Goal: Task Accomplishment & Management: Manage account settings

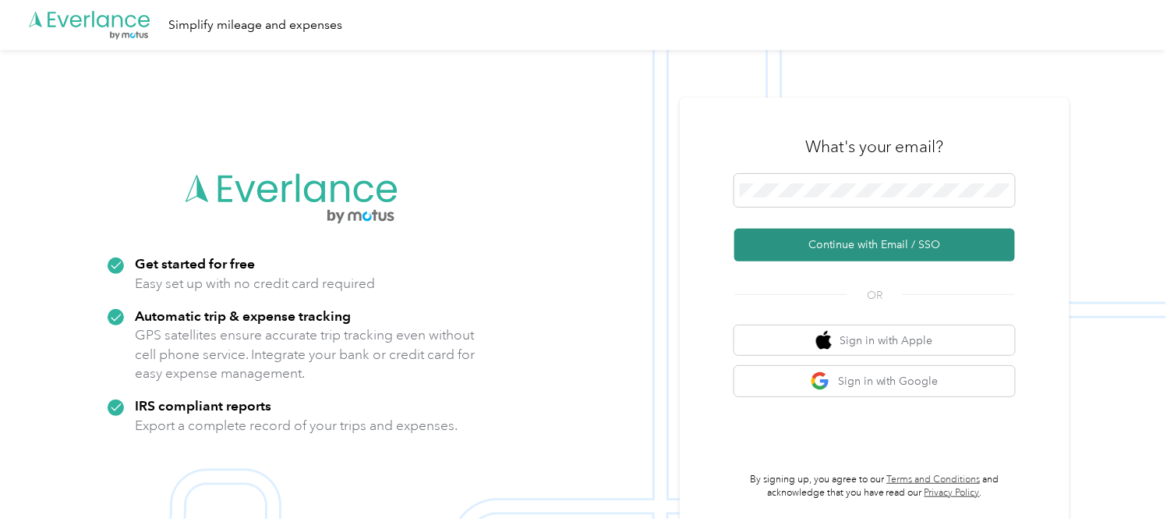
click at [901, 237] on button "Continue with Email / SSO" at bounding box center [874, 244] width 281 height 33
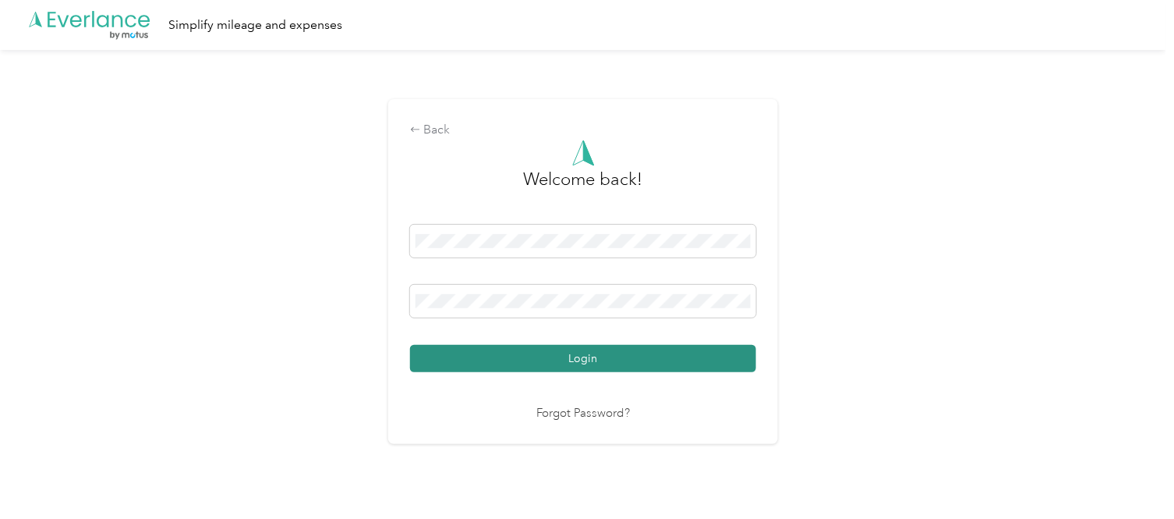
click at [575, 357] on button "Login" at bounding box center [583, 358] width 346 height 27
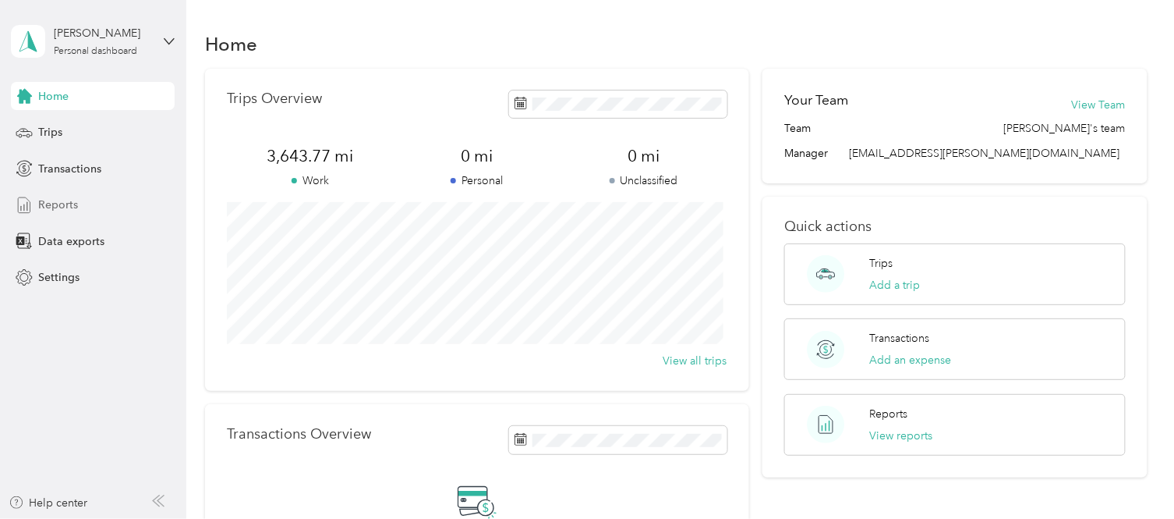
click at [56, 207] on span "Reports" at bounding box center [58, 204] width 40 height 16
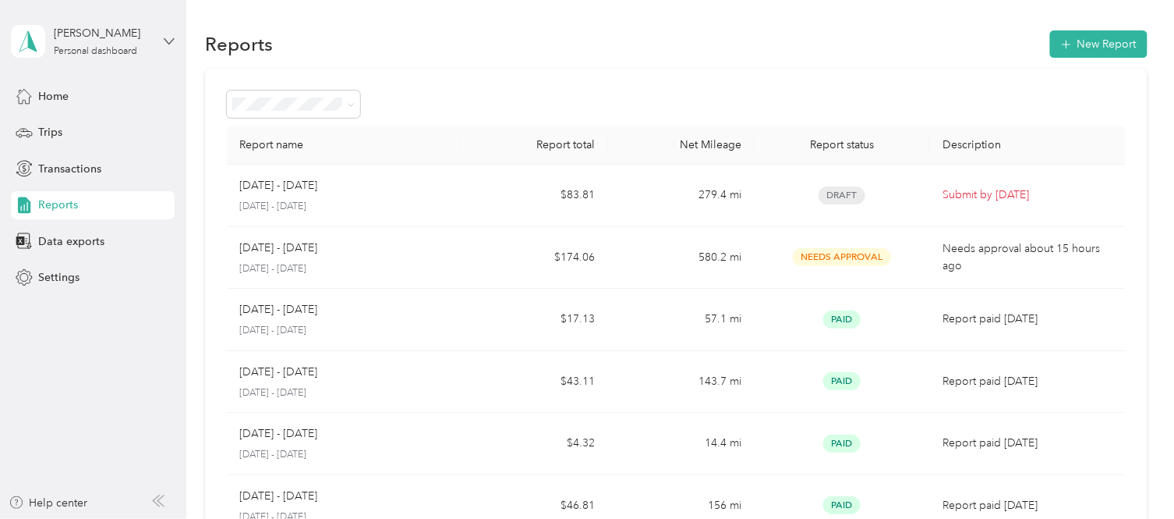
click at [165, 43] on icon at bounding box center [169, 41] width 11 height 11
click at [70, 123] on div "Log out" at bounding box center [55, 127] width 60 height 16
